Goal: Transaction & Acquisition: Purchase product/service

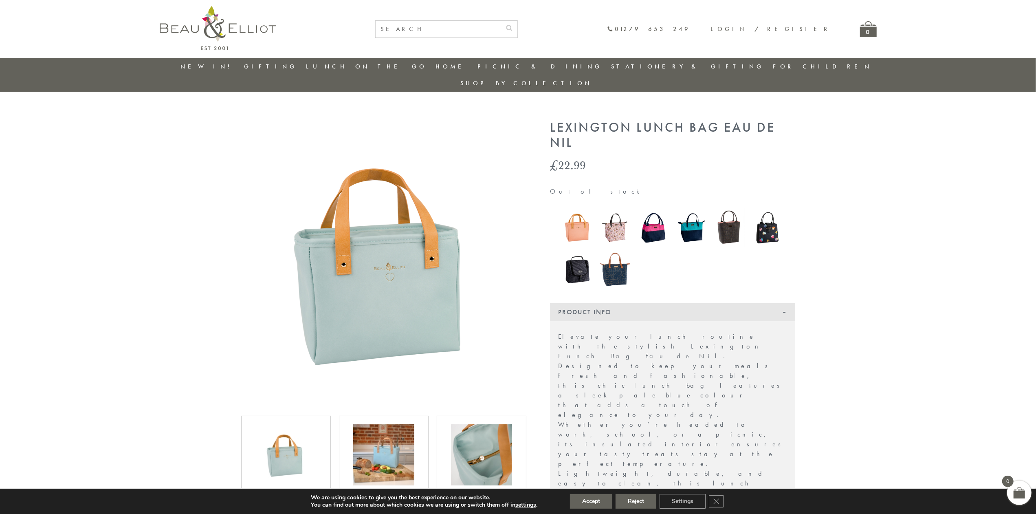
click at [482, 428] on img at bounding box center [481, 454] width 61 height 61
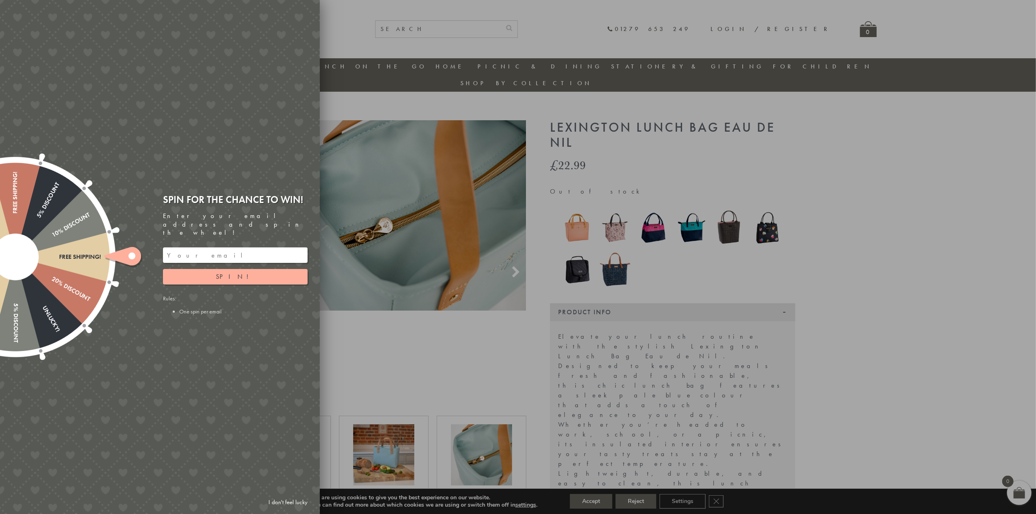
click at [958, 211] on div at bounding box center [518, 257] width 1036 height 514
click at [445, 341] on div at bounding box center [518, 257] width 1036 height 514
click at [287, 500] on link "I don't feel lucky" at bounding box center [287, 501] width 47 height 15
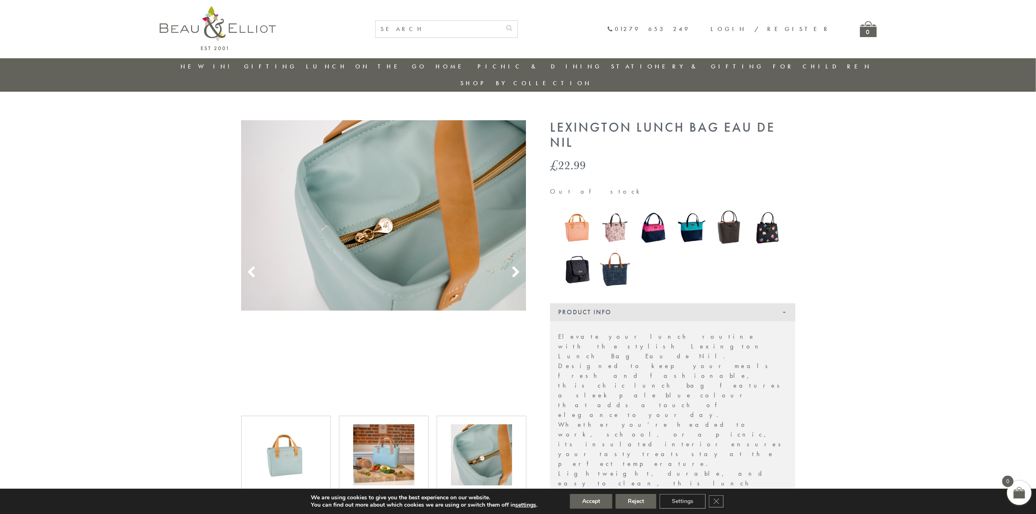
click at [501, 32] on input "text" at bounding box center [438, 29] width 125 height 17
type input "lunch box"
click at [501, 21] on button "submit" at bounding box center [509, 27] width 16 height 13
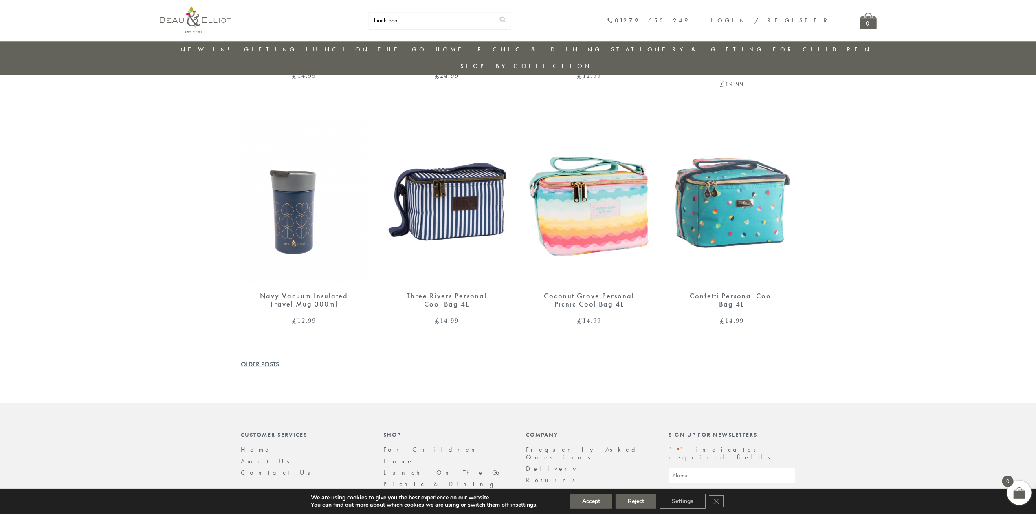
scroll to position [2223, 0]
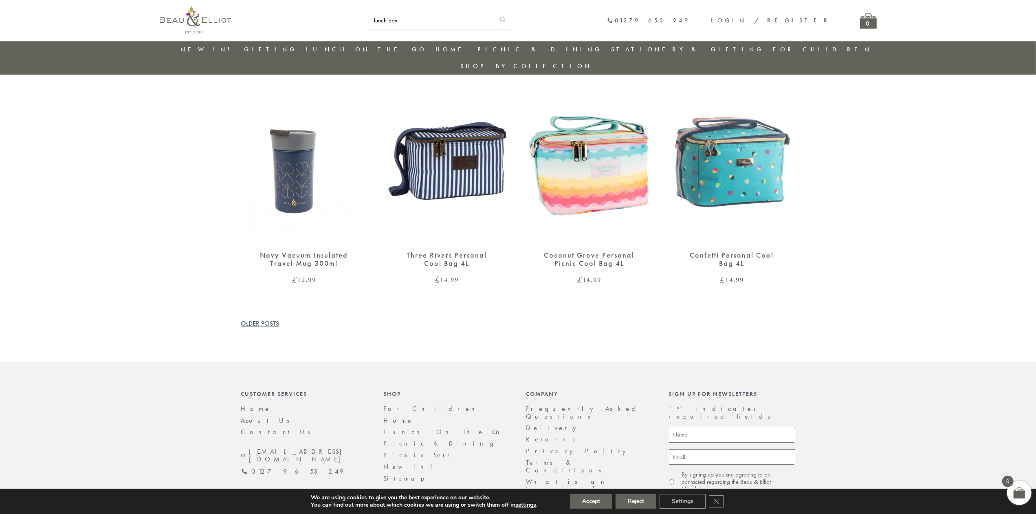
click at [494, 20] on input "lunch box" at bounding box center [431, 20] width 125 height 17
type input "lunch box set"
click at [494, 12] on button "submit" at bounding box center [502, 18] width 16 height 13
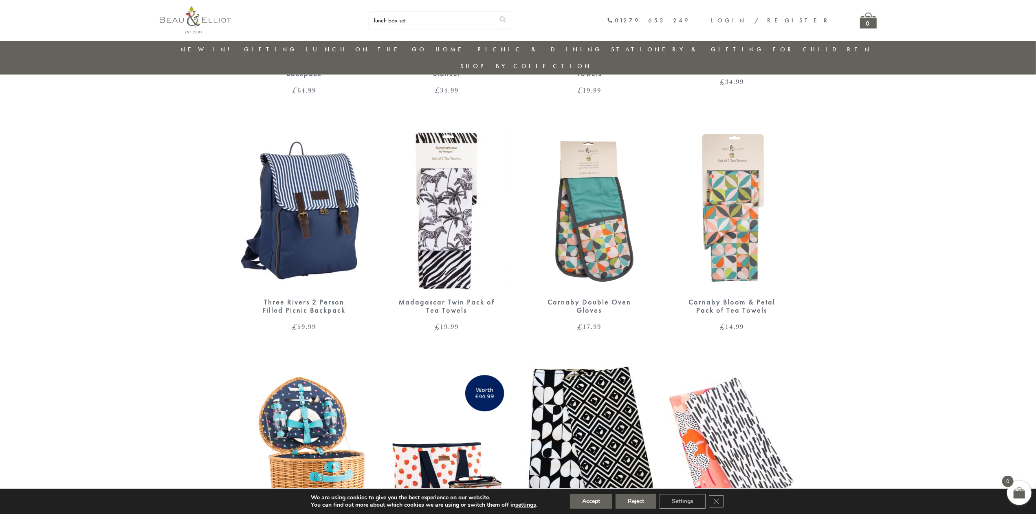
scroll to position [769, 0]
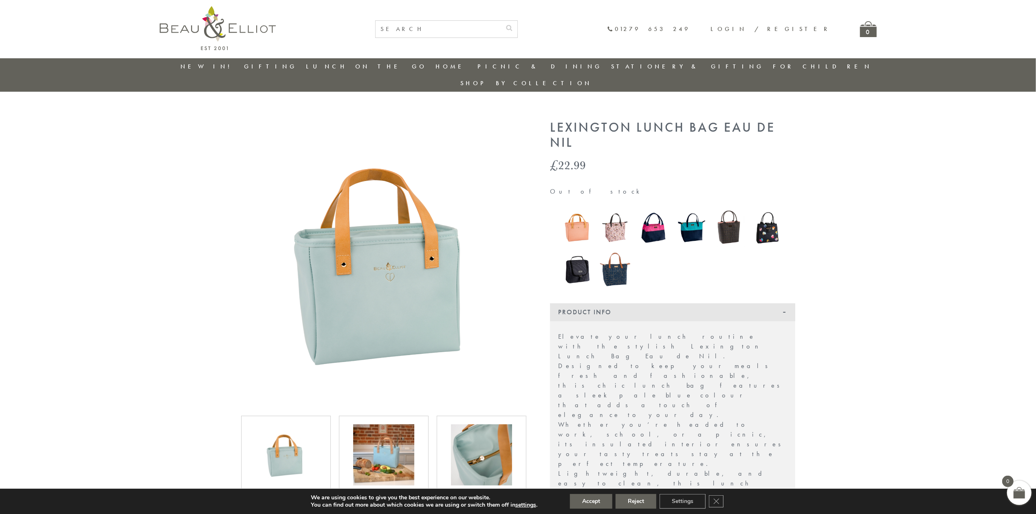
click at [494, 29] on input "text" at bounding box center [438, 29] width 125 height 17
type input "eau de nil"
click at [501, 21] on button "submit" at bounding box center [509, 27] width 16 height 13
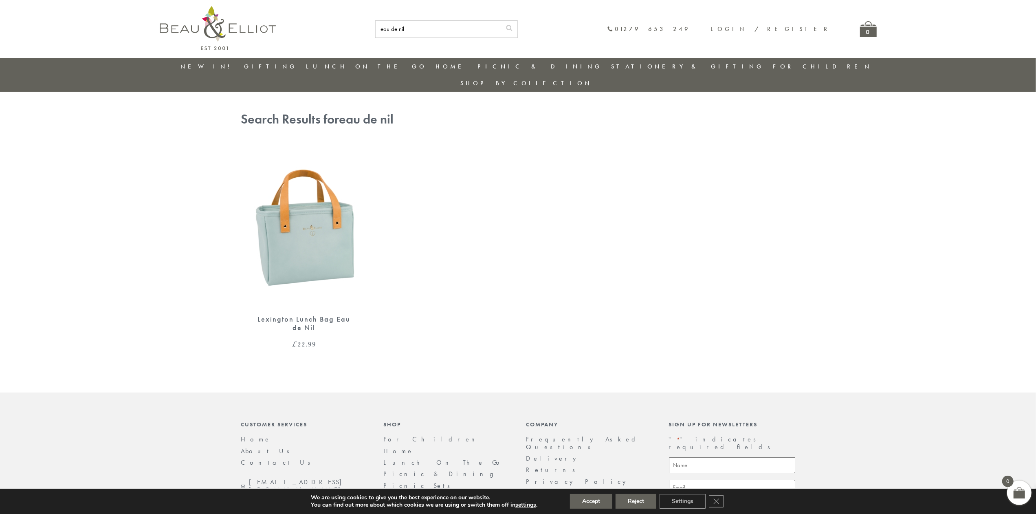
click at [346, 101] on link "Insulated Drinks Bottles" at bounding box center [350, 111] width 73 height 21
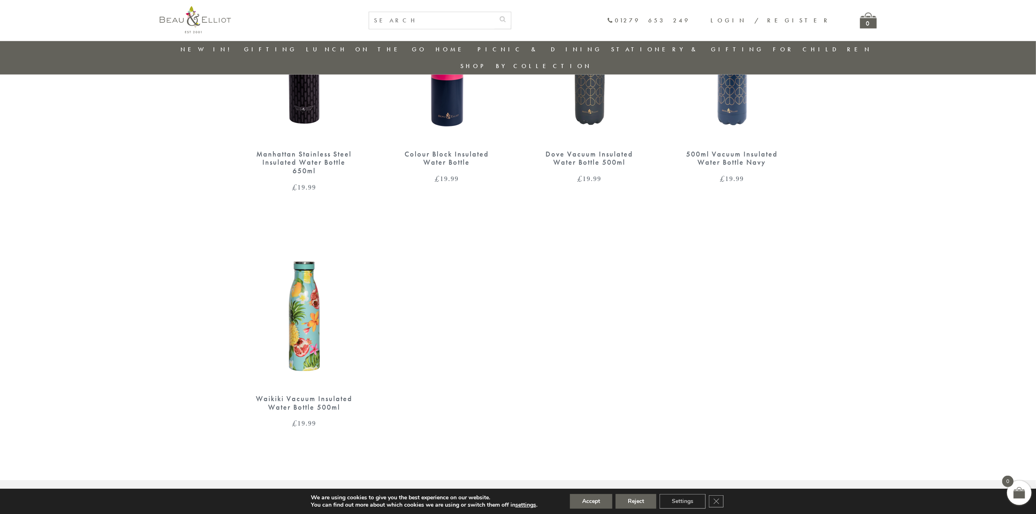
scroll to position [879, 0]
